Goal: Transaction & Acquisition: Purchase product/service

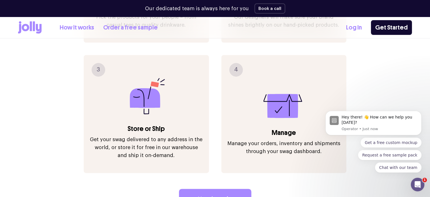
scroll to position [752, 0]
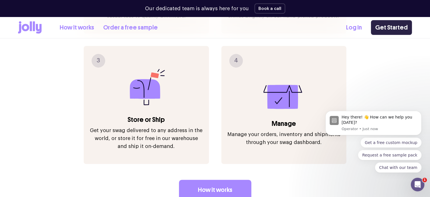
click at [378, 25] on link "Get Started" at bounding box center [391, 27] width 41 height 15
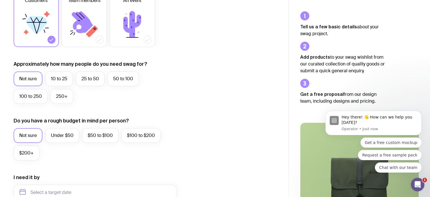
scroll to position [109, 0]
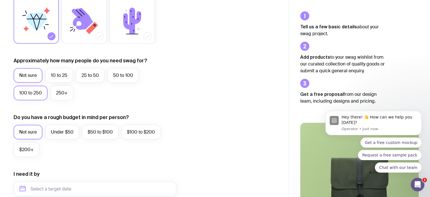
click at [44, 90] on label "100 to 250" at bounding box center [31, 92] width 34 height 15
click at [0, 0] on input "100 to 250" at bounding box center [0, 0] width 0 height 0
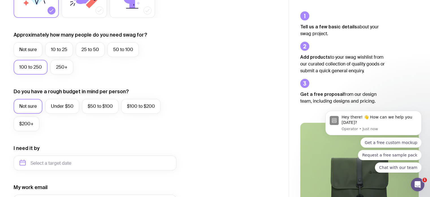
scroll to position [135, 0]
click at [90, 105] on label "$50 to $100" at bounding box center [100, 105] width 36 height 15
click at [0, 0] on input "$50 to $100" at bounding box center [0, 0] width 0 height 0
click at [62, 106] on label "Under $50" at bounding box center [62, 105] width 34 height 15
click at [0, 0] on input "Under $50" at bounding box center [0, 0] width 0 height 0
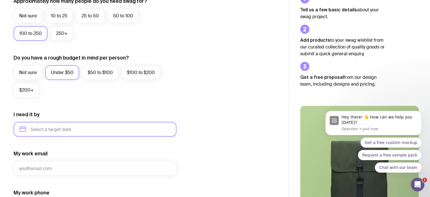
scroll to position [172, 0]
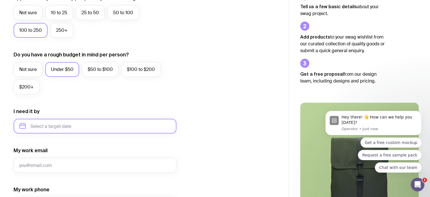
click at [46, 124] on input "text" at bounding box center [95, 125] width 163 height 15
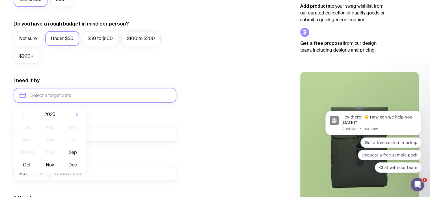
scroll to position [215, 0]
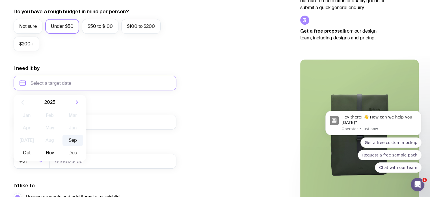
click at [37, 147] on button "Sep" at bounding box center [26, 152] width 21 height 11
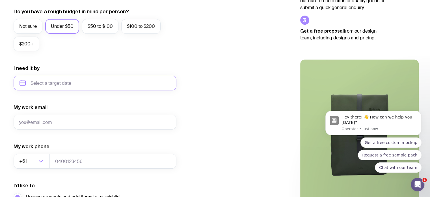
type input "September 2025"
click at [75, 124] on input "My work email" at bounding box center [95, 122] width 163 height 15
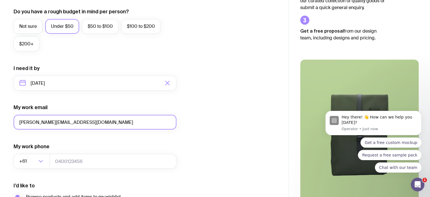
type input "sarah@johanssonandco.com.au"
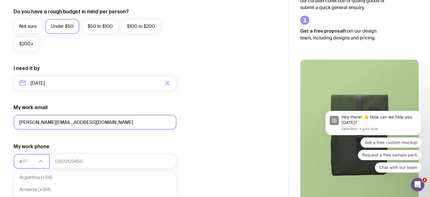
scroll to position [1, 0]
click at [49, 181] on li "Australia (+61)" at bounding box center [95, 177] width 162 height 12
type input "au"
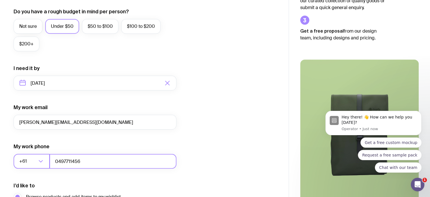
type input "0497711456"
click at [219, 135] on div "I want swag for Customers Team members An event Approximately how many people d…" at bounding box center [145, 56] width 262 height 369
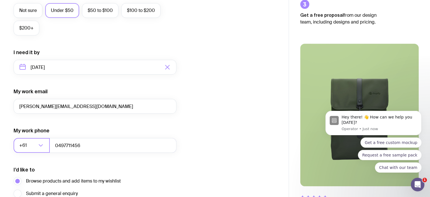
scroll to position [257, 0]
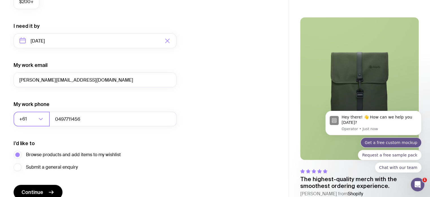
click at [393, 144] on button "Get a free custom mockup" at bounding box center [391, 142] width 61 height 10
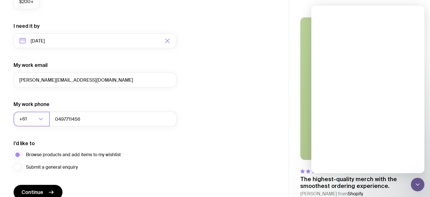
scroll to position [0, 0]
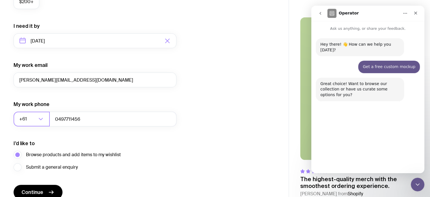
click at [352, 162] on button "Browse collection" at bounding box center [345, 157] width 43 height 11
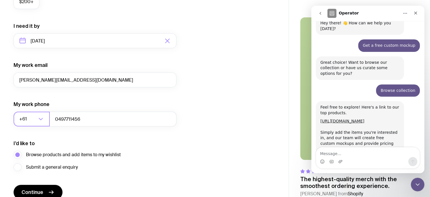
scroll to position [35, 0]
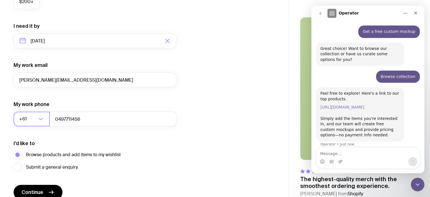
click at [349, 105] on link "https://www.sendjolly.com.au/builder/products" at bounding box center [342, 107] width 44 height 5
click at [345, 105] on link "https://www.sendjolly.com.au/builder/products" at bounding box center [342, 107] width 44 height 5
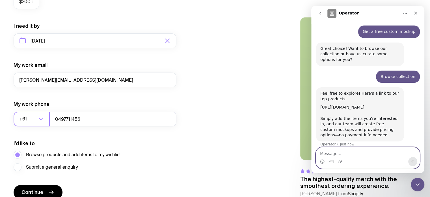
click at [334, 152] on textarea "Message…" at bounding box center [367, 152] width 103 height 10
type textarea "link doesn't work"
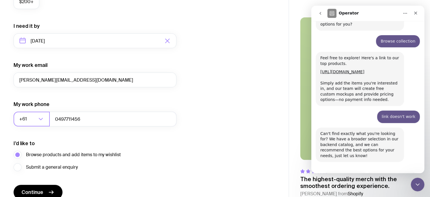
scroll to position [79, 0]
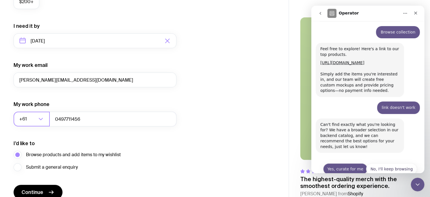
click at [345, 163] on button "Yes, curate for me" at bounding box center [345, 168] width 44 height 11
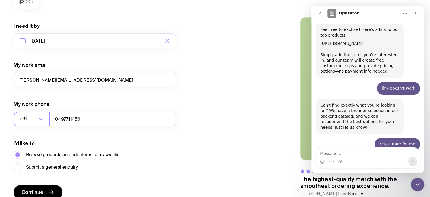
scroll to position [119, 0]
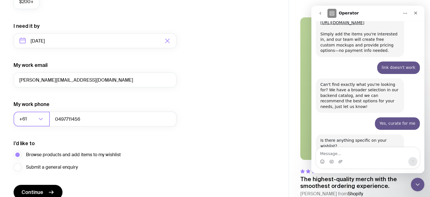
click at [354, 153] on textarea "Message…" at bounding box center [367, 152] width 103 height 10
type textarea "Hats, pens, candles, magnets"
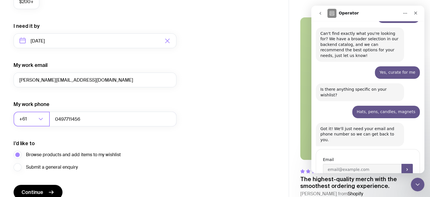
scroll to position [172, 0]
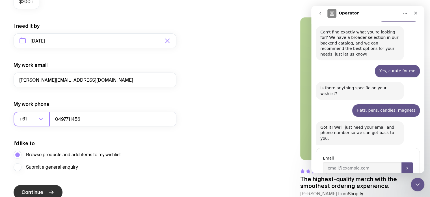
click at [38, 192] on span "Continue" at bounding box center [32, 191] width 22 height 7
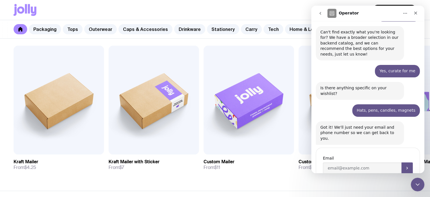
scroll to position [112, 0]
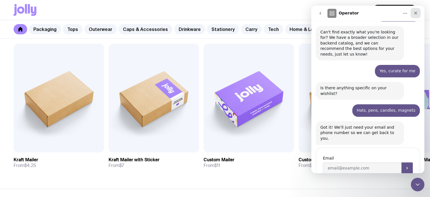
click at [415, 16] on div "Close" at bounding box center [416, 13] width 10 height 10
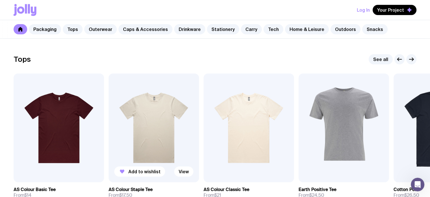
scroll to position [260, 0]
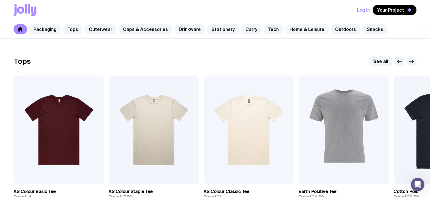
click at [293, 28] on link "Home & Leisure" at bounding box center [307, 29] width 44 height 10
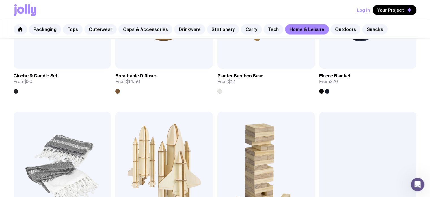
scroll to position [1029, 0]
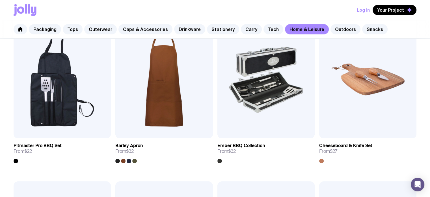
scroll to position [446, 0]
click at [218, 26] on link "Stationery" at bounding box center [223, 29] width 32 height 10
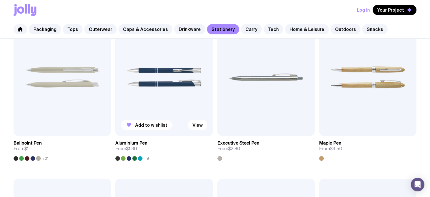
scroll to position [122, 0]
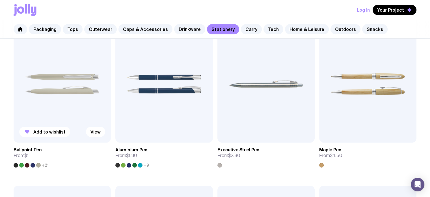
click at [70, 104] on img at bounding box center [62, 83] width 97 height 117
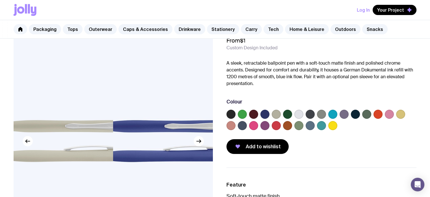
scroll to position [29, 0]
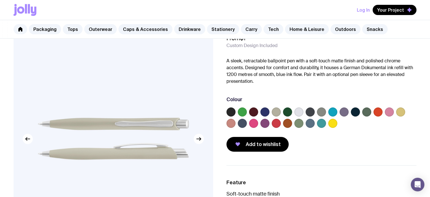
click at [290, 109] on label at bounding box center [287, 111] width 9 height 9
click at [0, 0] on input "radio" at bounding box center [0, 0] width 0 height 0
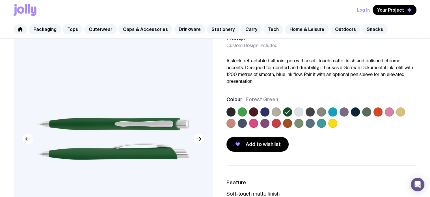
click at [229, 113] on label at bounding box center [231, 111] width 9 height 9
click at [0, 0] on input "radio" at bounding box center [0, 0] width 0 height 0
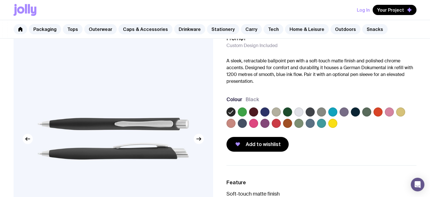
click at [275, 111] on label at bounding box center [276, 111] width 9 height 9
click at [0, 0] on input "radio" at bounding box center [0, 0] width 0 height 0
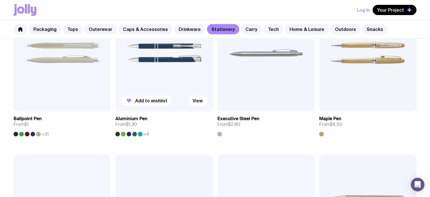
scroll to position [153, 0]
click at [146, 133] on span "+9" at bounding box center [146, 133] width 5 height 5
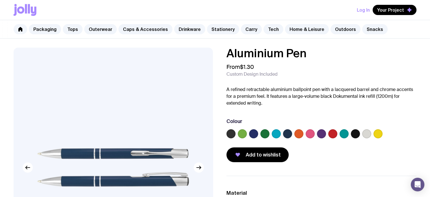
click at [267, 137] on label at bounding box center [264, 133] width 9 height 9
click at [0, 0] on input "radio" at bounding box center [0, 0] width 0 height 0
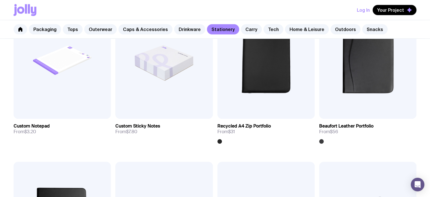
scroll to position [795, 0]
